Goal: Obtain resource: Download file/media

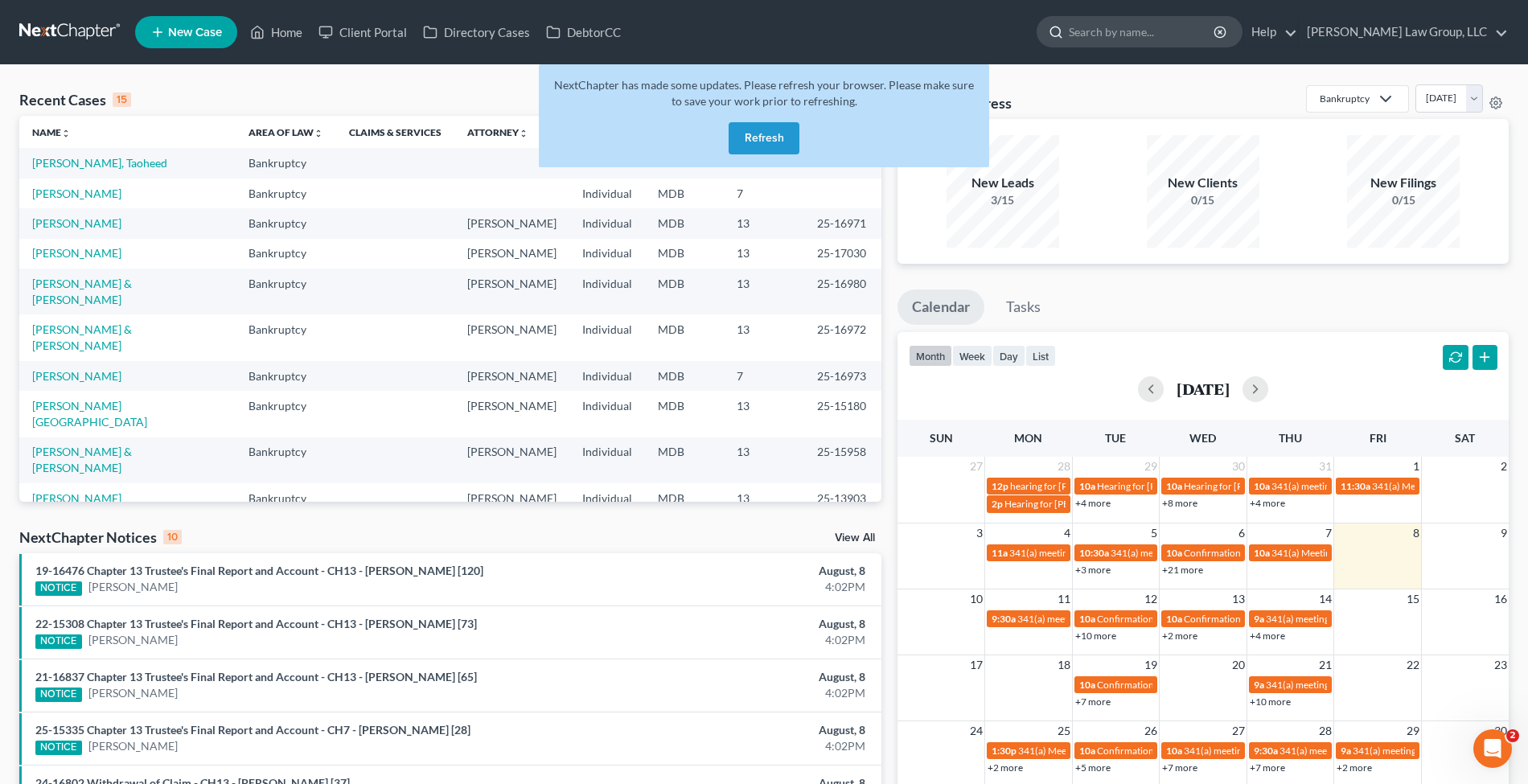
click at [1142, 34] on input "search" at bounding box center [1143, 32] width 147 height 29
type input "[PERSON_NAME]"
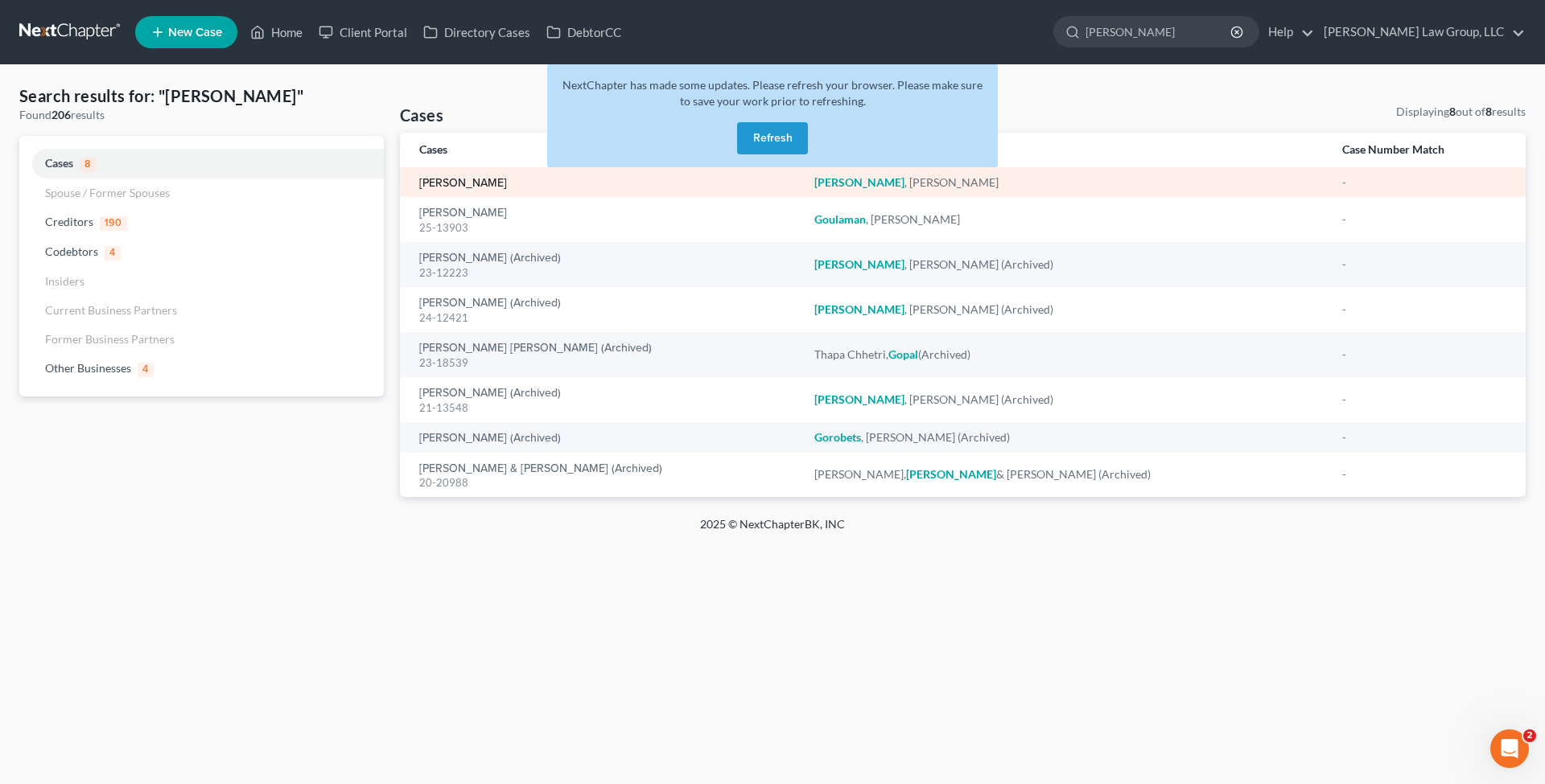
click at [484, 188] on link "[PERSON_NAME]" at bounding box center [462, 184] width 88 height 11
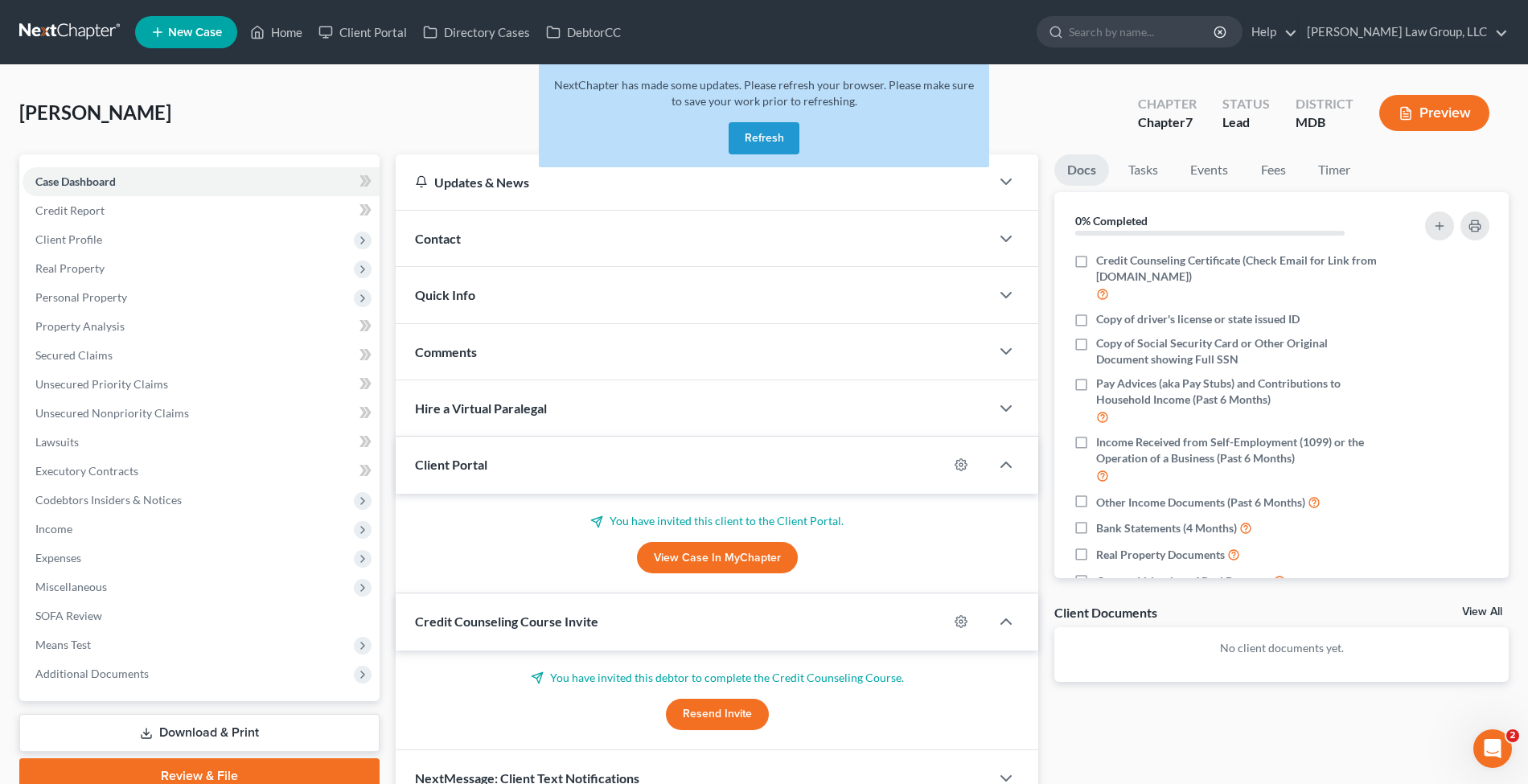
click at [764, 137] on button "Refresh" at bounding box center [764, 138] width 70 height 32
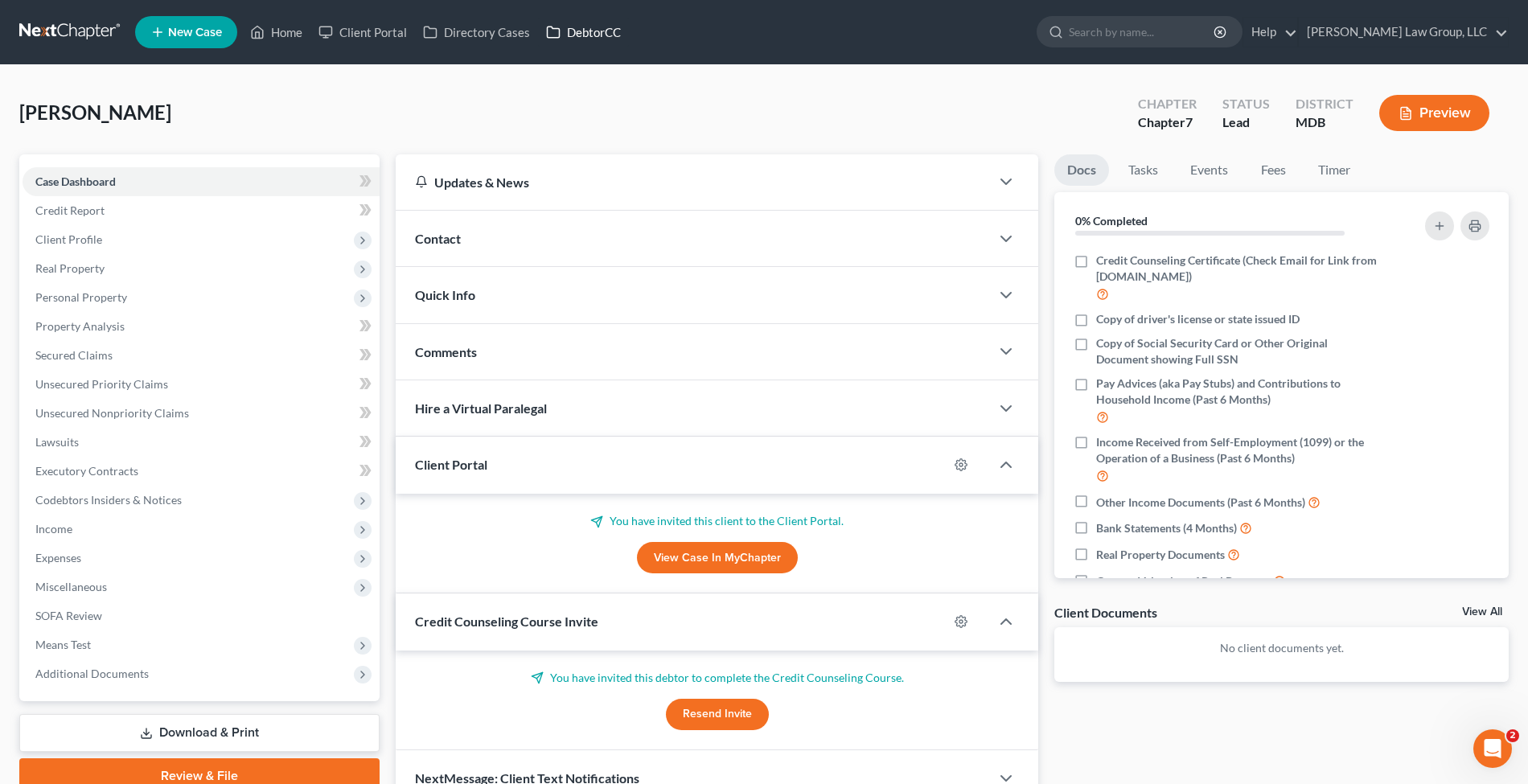
click at [595, 26] on link "DebtorCC" at bounding box center [583, 32] width 91 height 29
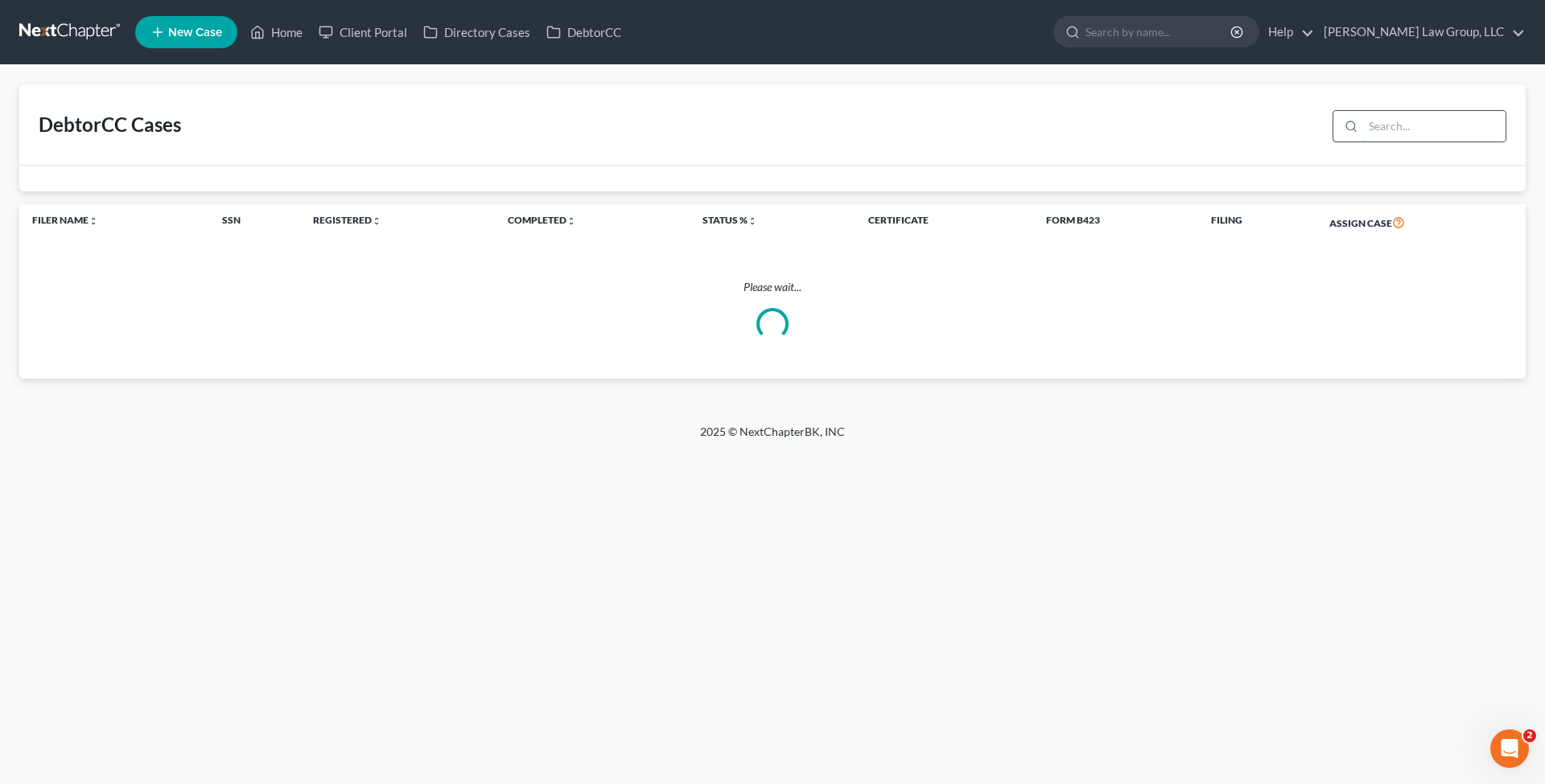
click at [1392, 120] on input "search" at bounding box center [1434, 125] width 143 height 30
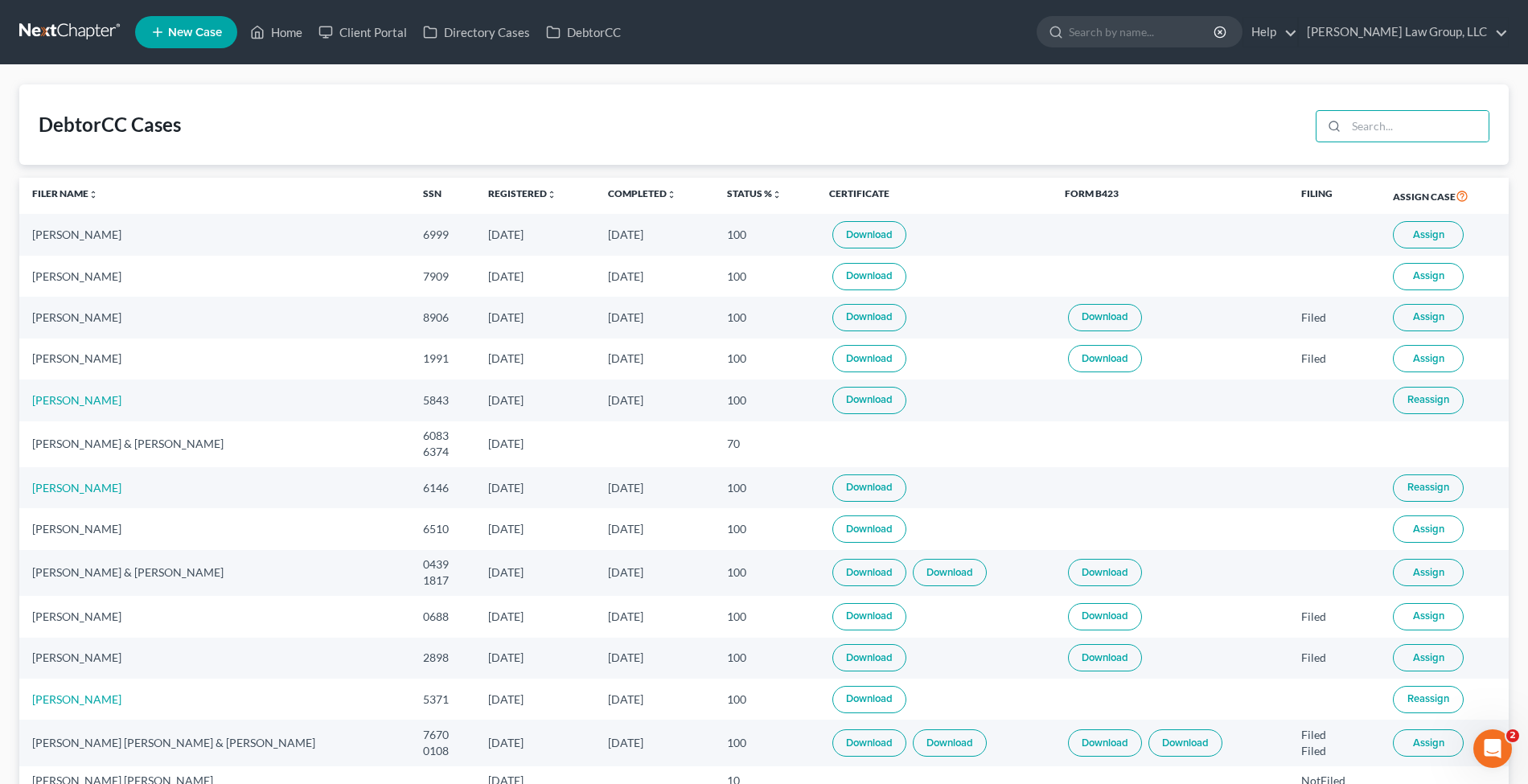
click at [832, 232] on link "Download" at bounding box center [869, 234] width 74 height 27
